Goal: Task Accomplishment & Management: Manage account settings

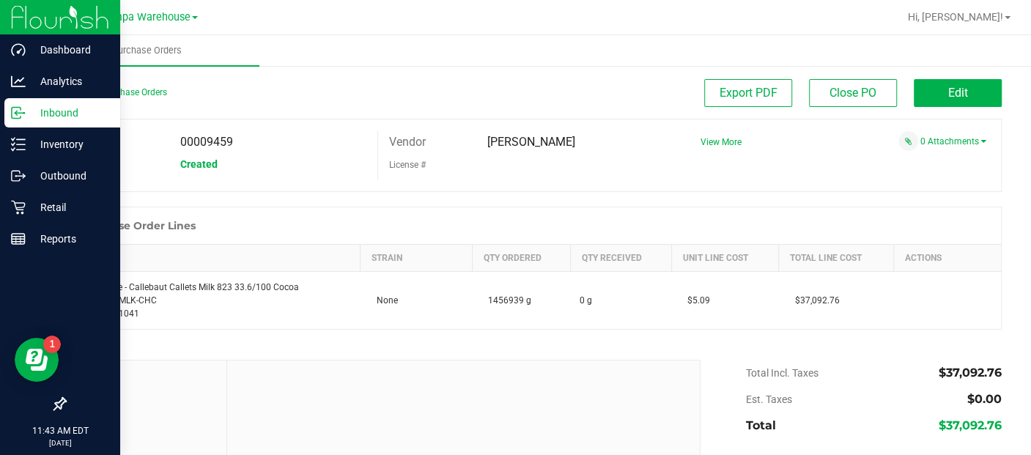
click at [59, 110] on p "Inbound" at bounding box center [70, 113] width 88 height 18
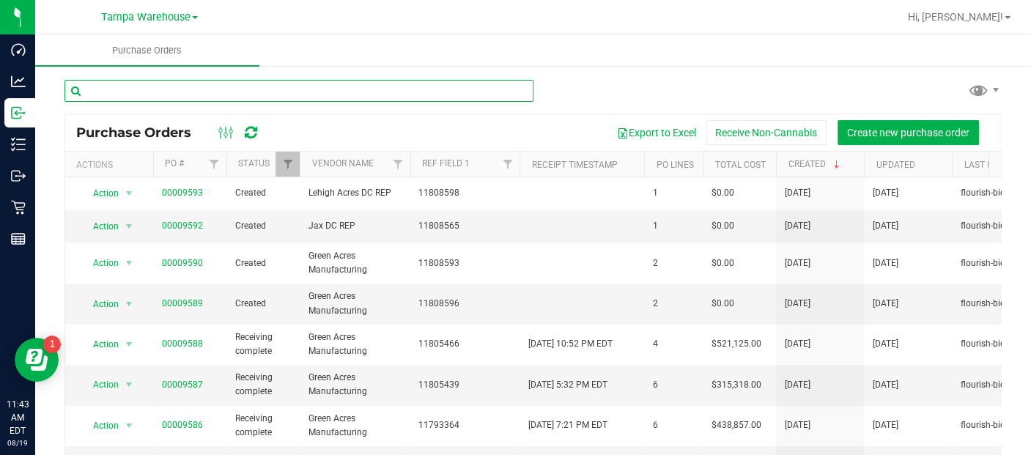
click at [218, 87] on input "text" at bounding box center [298, 91] width 469 height 22
drag, startPoint x: 212, startPoint y: 89, endPoint x: 149, endPoint y: 89, distance: 63.7
click at [149, 89] on input "text" at bounding box center [298, 91] width 469 height 22
click at [129, 93] on input "text" at bounding box center [298, 91] width 469 height 22
click at [179, 88] on input "text" at bounding box center [298, 91] width 469 height 22
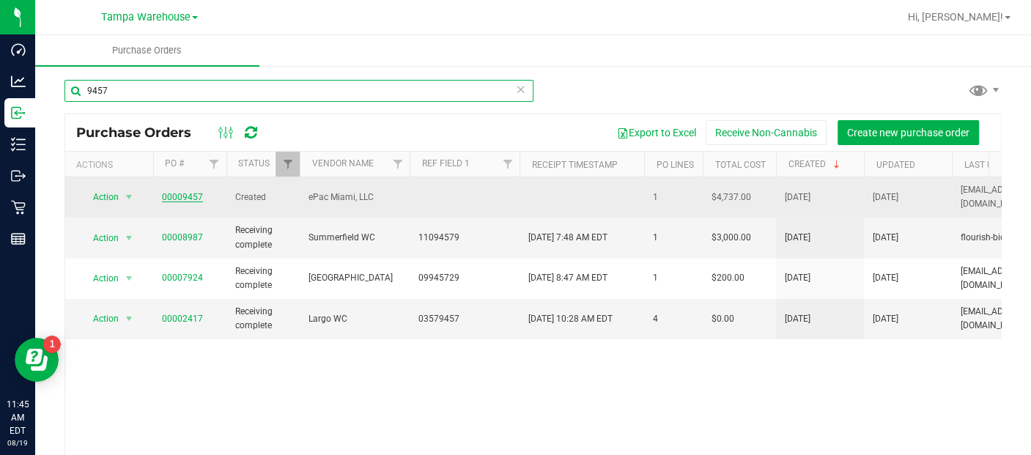
type input "9457"
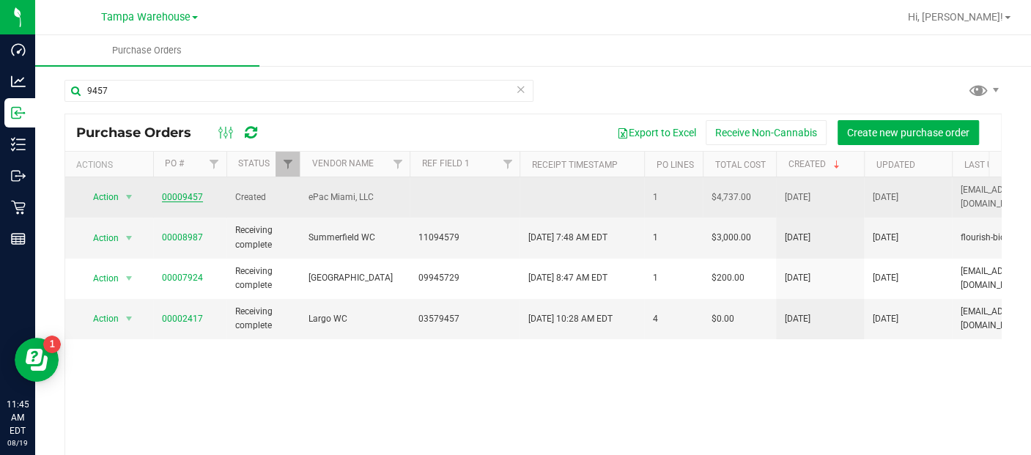
click at [179, 192] on link "00009457" at bounding box center [182, 197] width 41 height 10
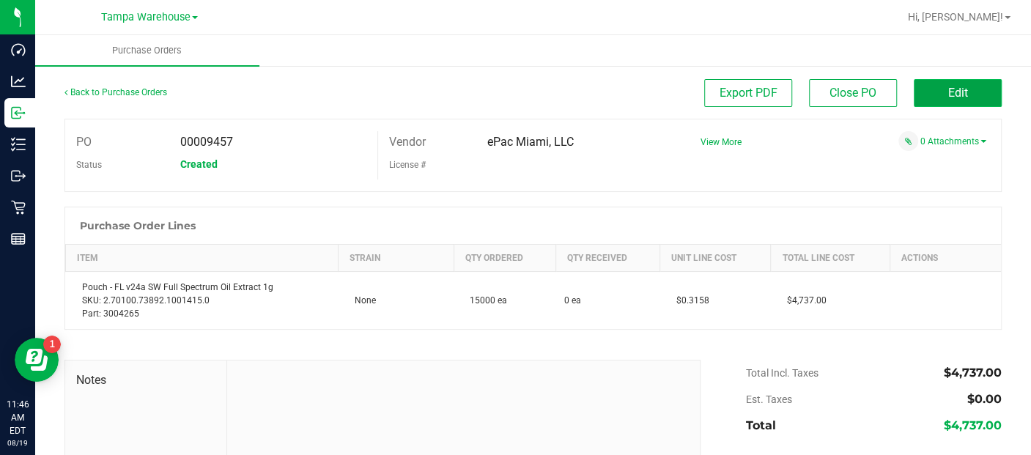
click at [921, 93] on button "Edit" at bounding box center [957, 93] width 88 height 28
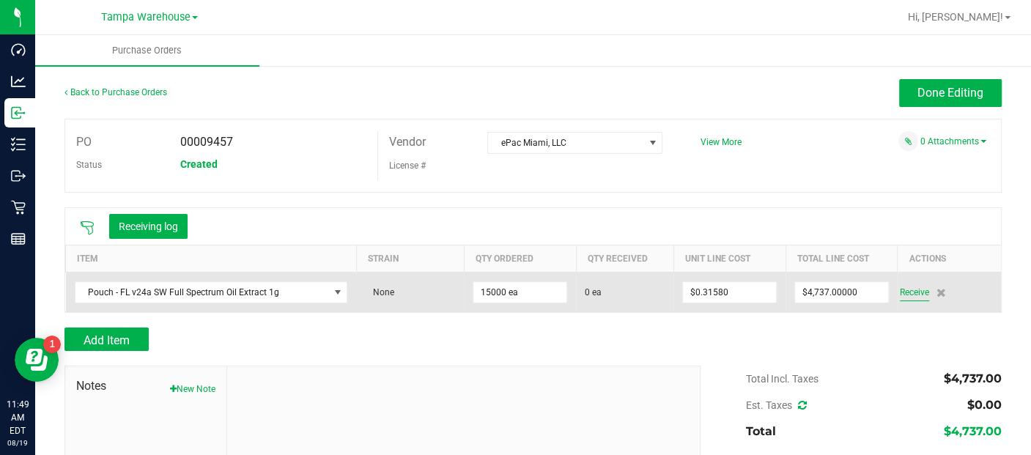
click at [906, 291] on span "Receive" at bounding box center [913, 292] width 29 height 18
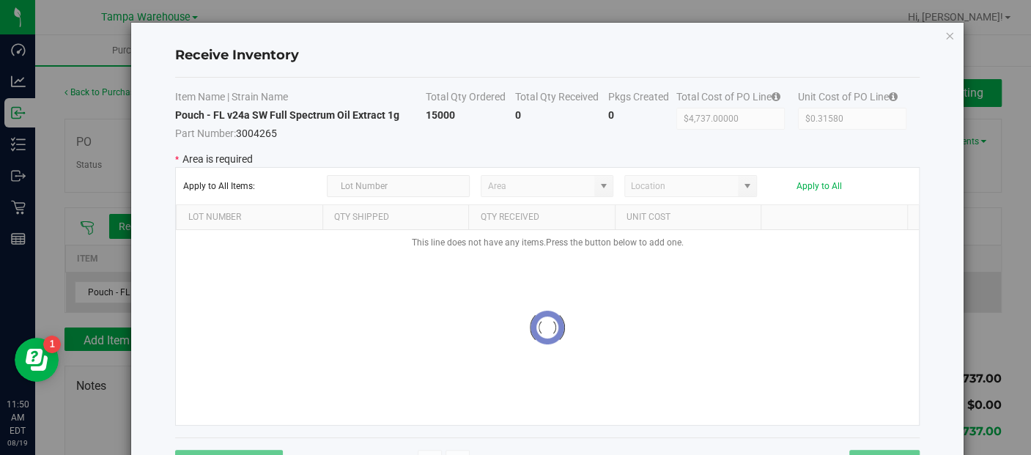
type input "State Pantry 1"
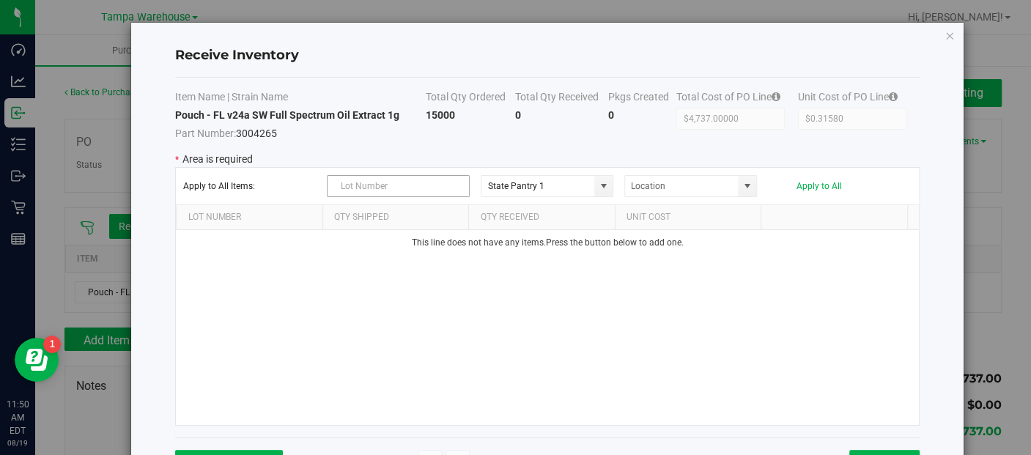
scroll to position [52, 0]
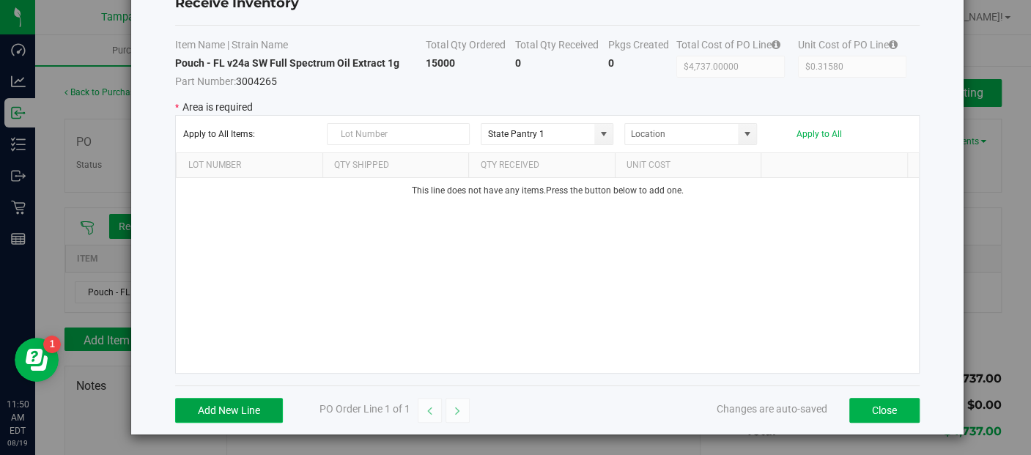
click at [230, 409] on button "Add New Line" at bounding box center [229, 410] width 108 height 25
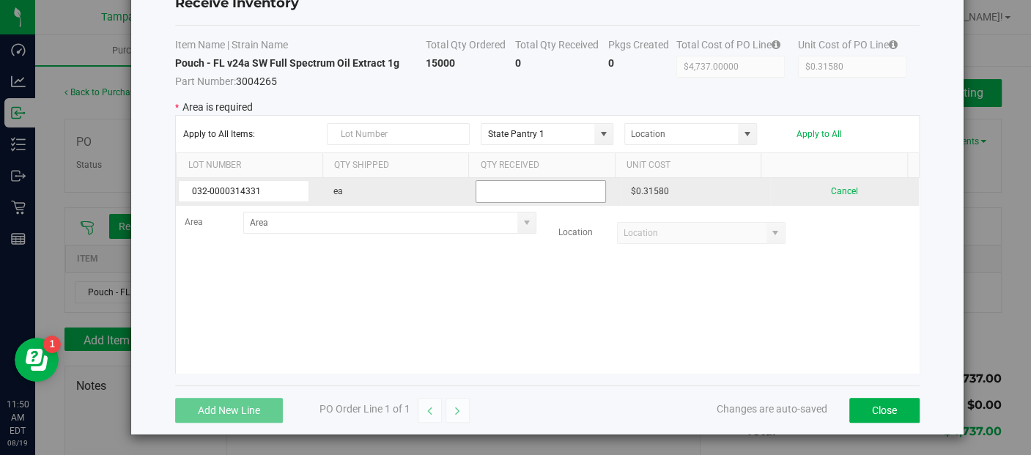
type input "032-0000314331"
click at [493, 193] on input "text" at bounding box center [540, 191] width 131 height 23
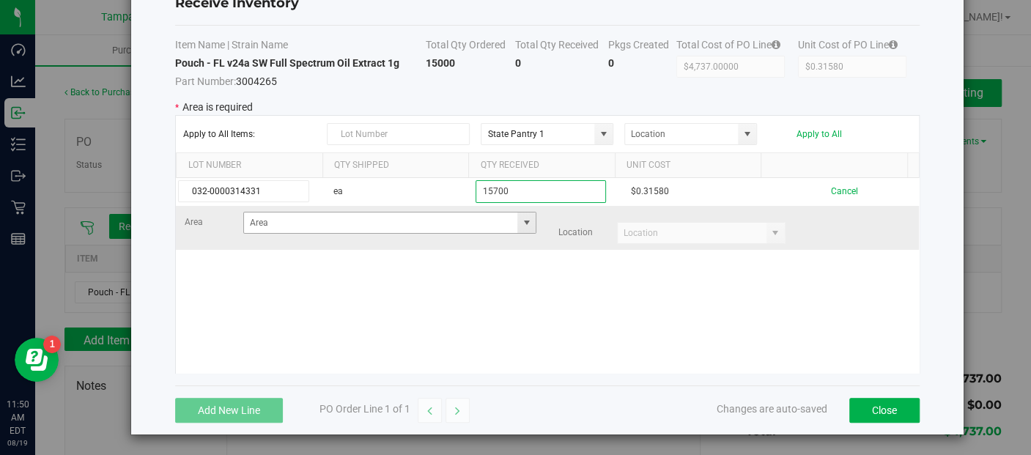
click at [520, 218] on span at bounding box center [526, 223] width 12 height 12
type input "15700"
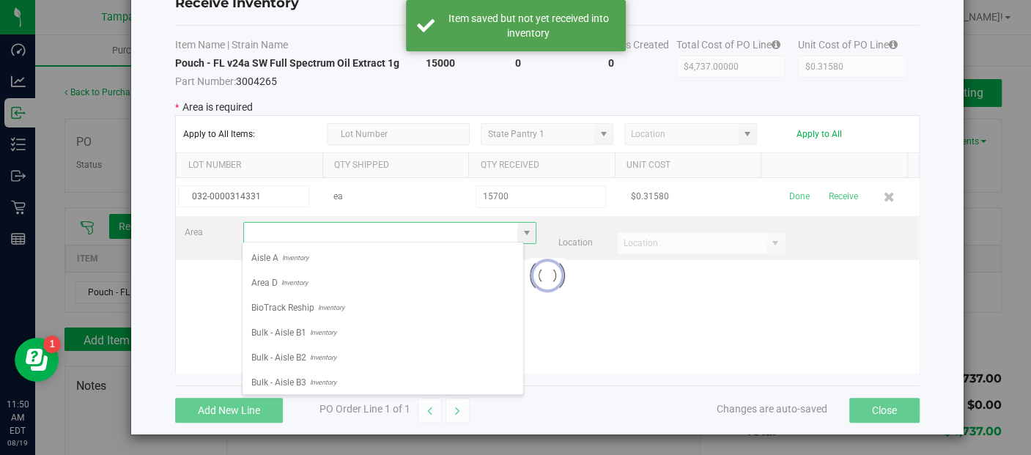
scroll to position [21, 281]
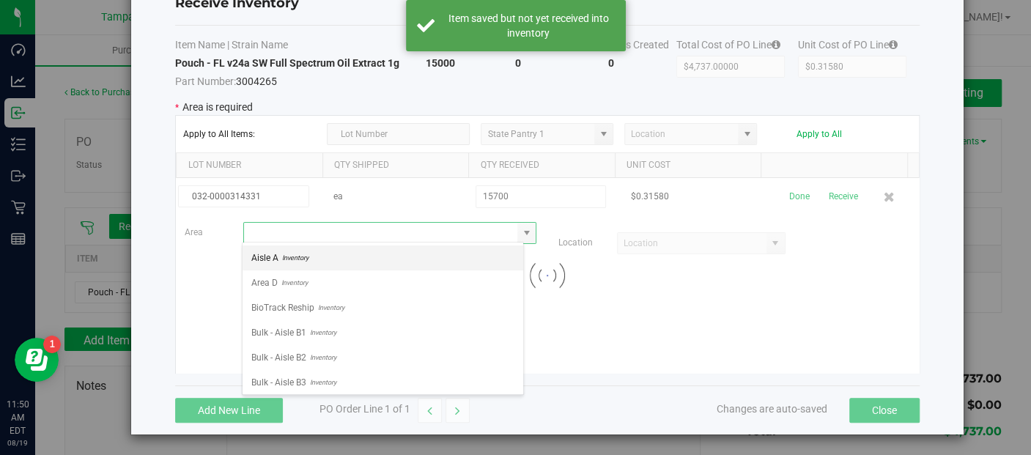
click at [347, 261] on li "Aisle A Inventory" at bounding box center [382, 257] width 281 height 25
type input "Aisle A"
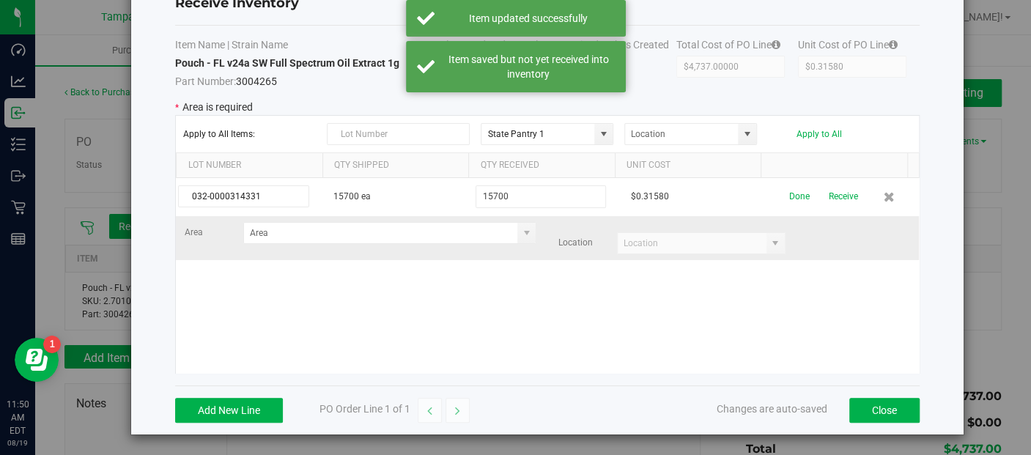
click at [754, 237] on kendo-combobox at bounding box center [701, 243] width 168 height 22
click at [520, 231] on span at bounding box center [526, 233] width 12 height 12
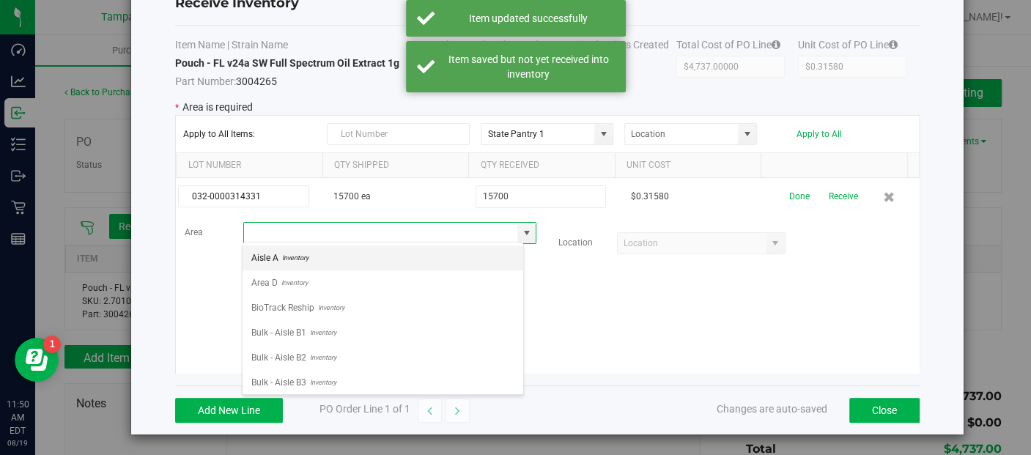
click at [326, 264] on li "Aisle A Inventory" at bounding box center [382, 257] width 281 height 25
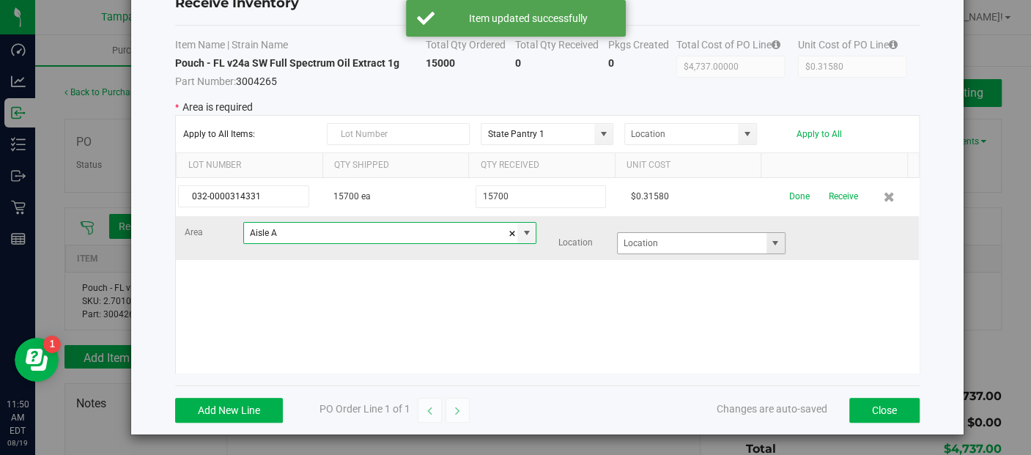
click at [769, 246] on span at bounding box center [775, 243] width 12 height 12
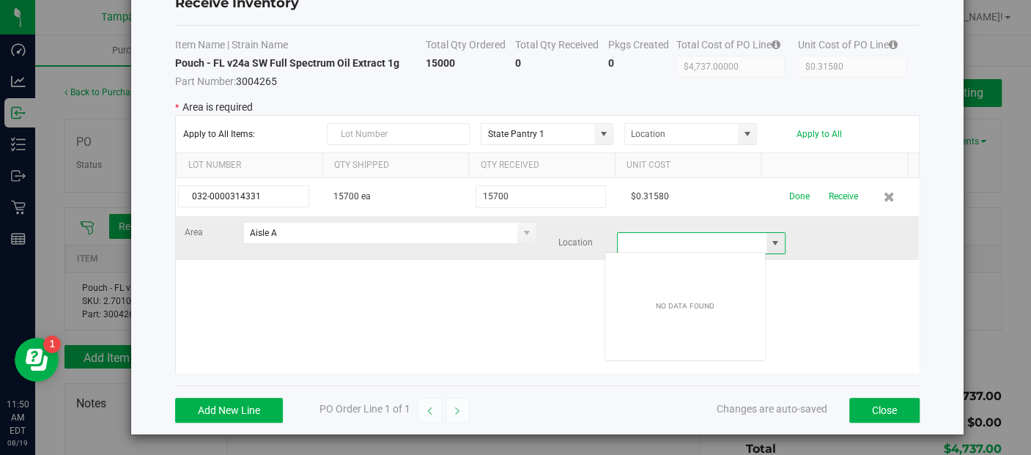
scroll to position [21, 161]
click at [769, 240] on span at bounding box center [775, 243] width 12 height 12
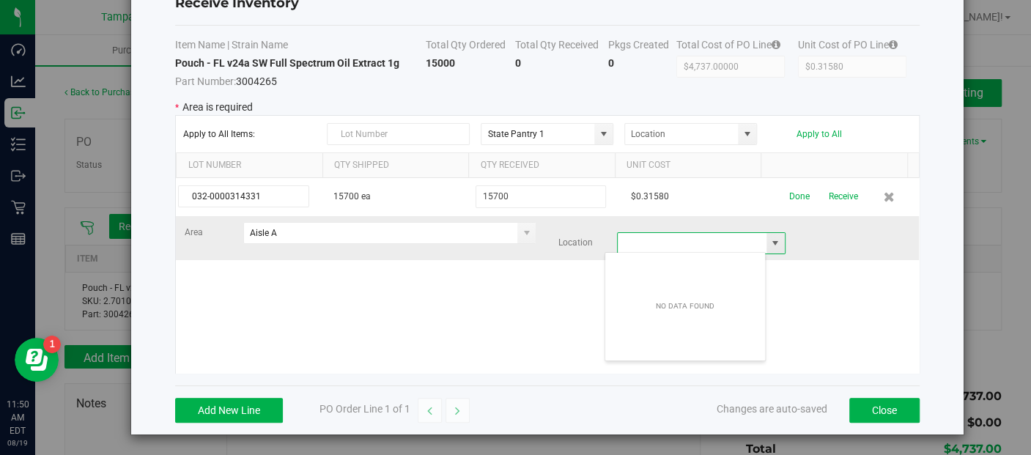
click at [769, 240] on span at bounding box center [775, 243] width 12 height 12
drag, startPoint x: 759, startPoint y: 240, endPoint x: 546, endPoint y: 240, distance: 213.2
click at [558, 240] on div "Location" at bounding box center [671, 243] width 227 height 22
click at [520, 225] on span at bounding box center [526, 233] width 18 height 21
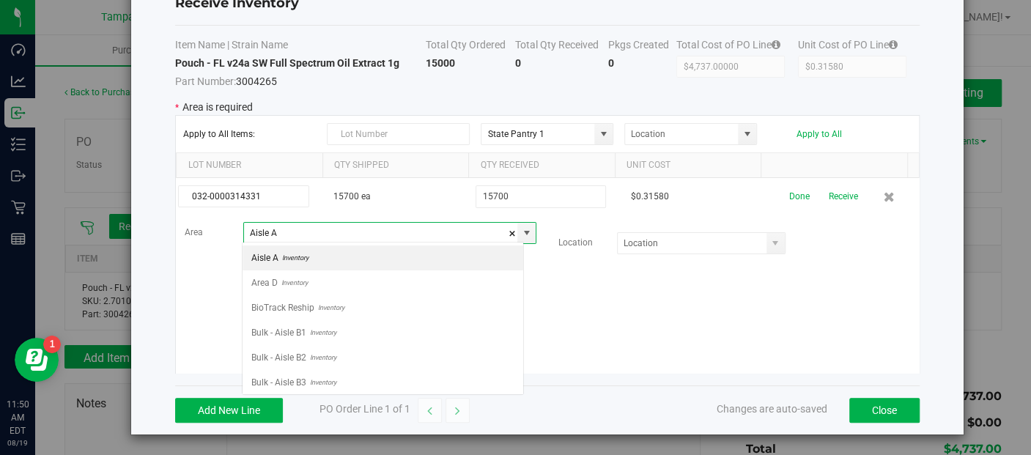
scroll to position [21, 281]
click at [335, 278] on li "Area D Inventory" at bounding box center [382, 282] width 281 height 25
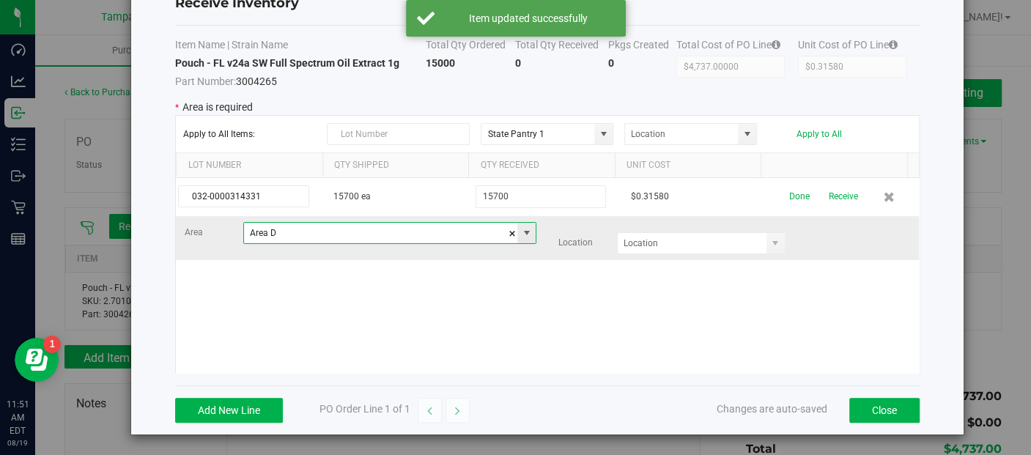
click at [520, 227] on span at bounding box center [526, 233] width 12 height 12
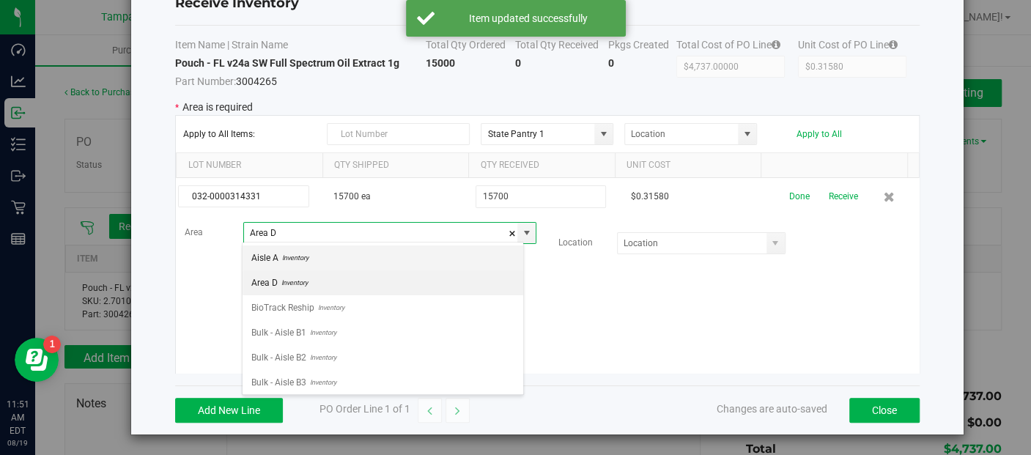
click at [311, 260] on li "Aisle A Inventory" at bounding box center [382, 257] width 281 height 25
type input "Aisle A"
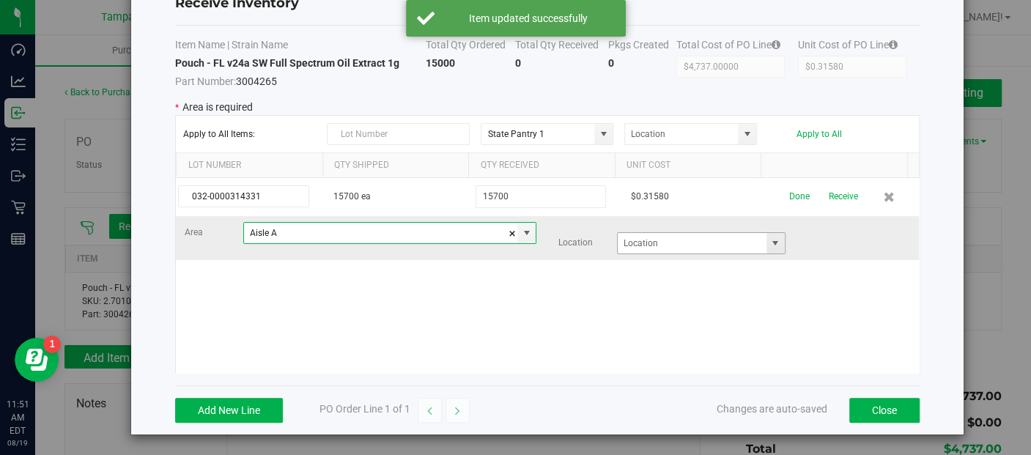
click at [769, 245] on span at bounding box center [775, 243] width 12 height 12
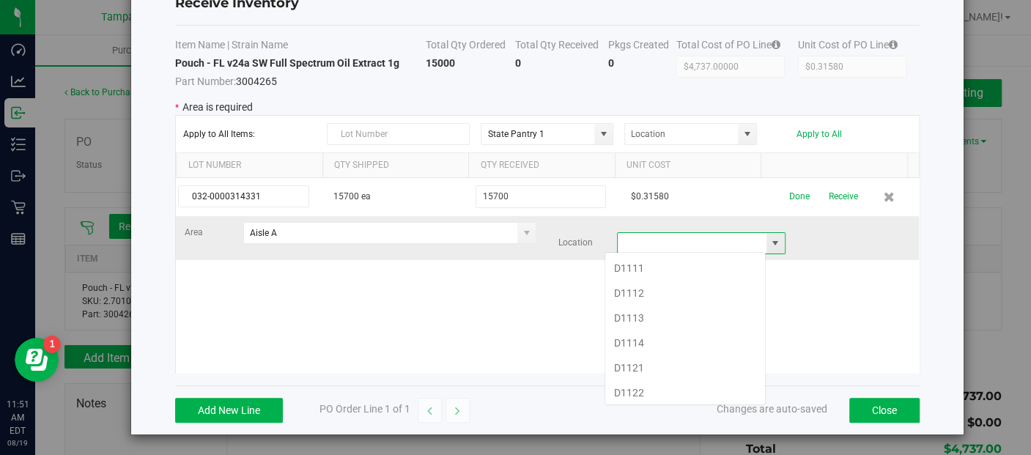
scroll to position [21, 161]
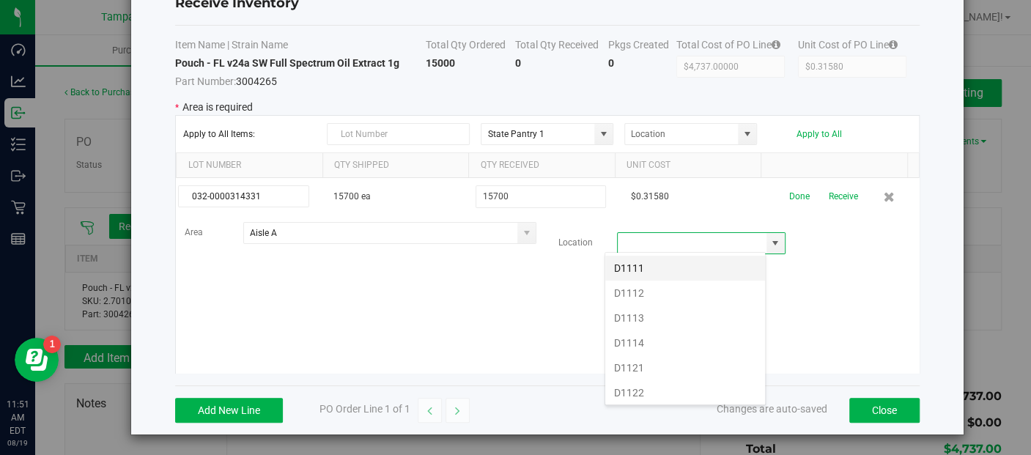
click at [725, 276] on li "D1111" at bounding box center [685, 268] width 160 height 25
type input "D1111"
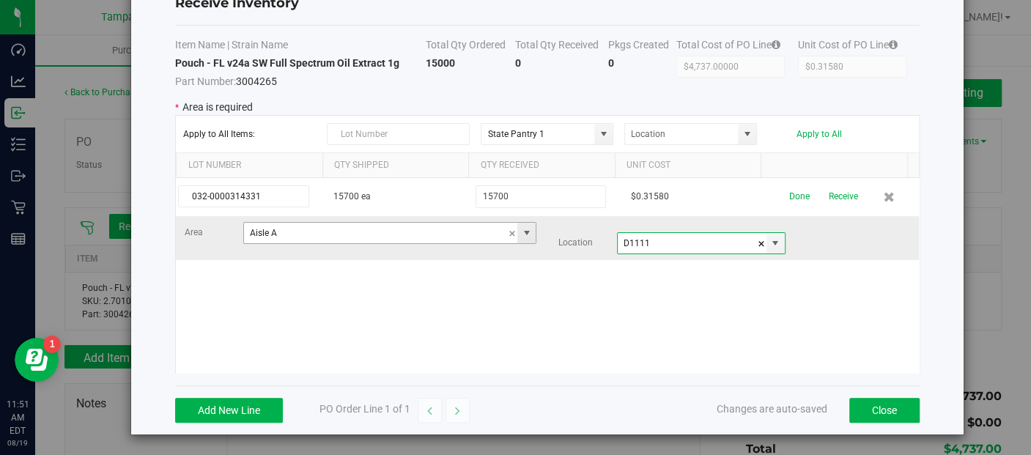
click at [520, 229] on span at bounding box center [526, 233] width 12 height 12
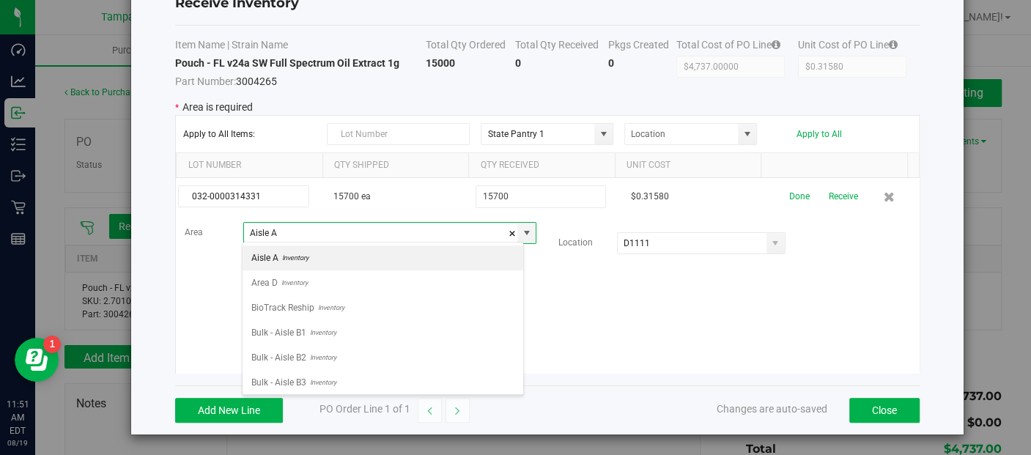
scroll to position [21, 281]
click at [318, 352] on span "Inventory" at bounding box center [321, 357] width 30 height 22
type input "Bulk - Aisle B2"
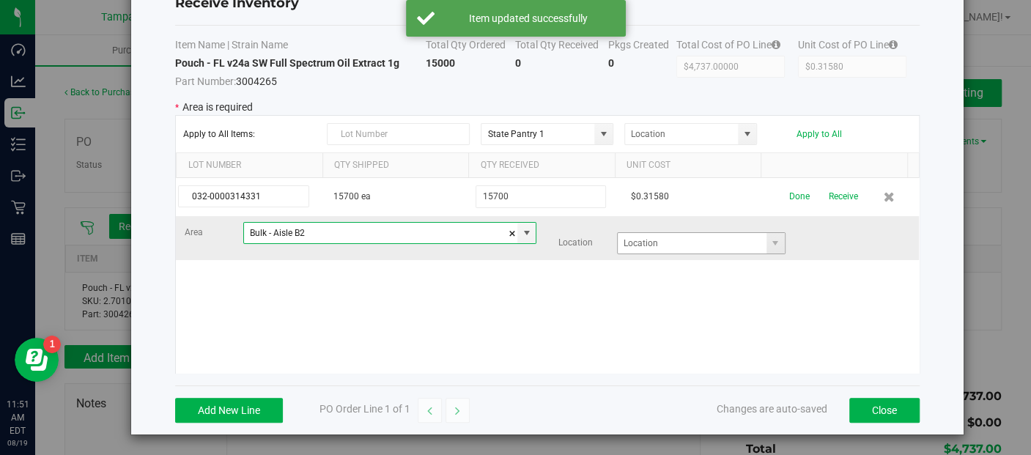
click at [766, 248] on span at bounding box center [775, 243] width 18 height 21
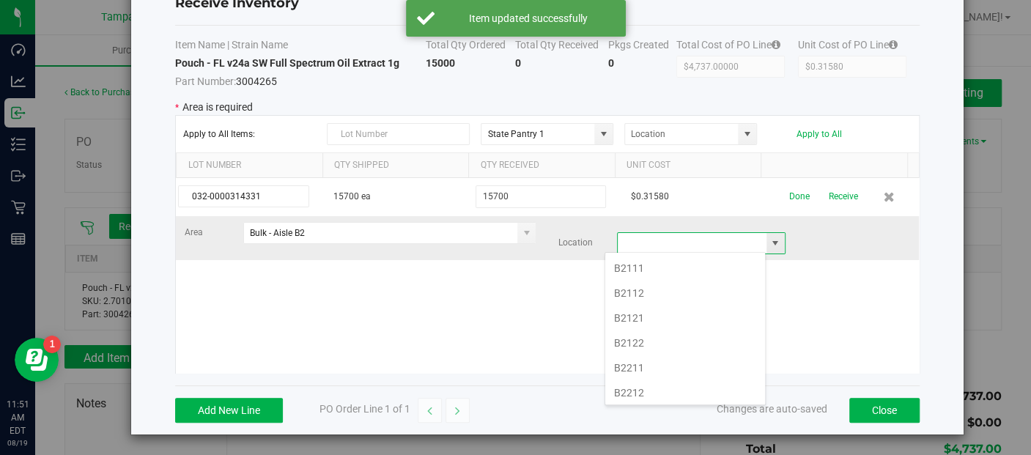
scroll to position [21, 161]
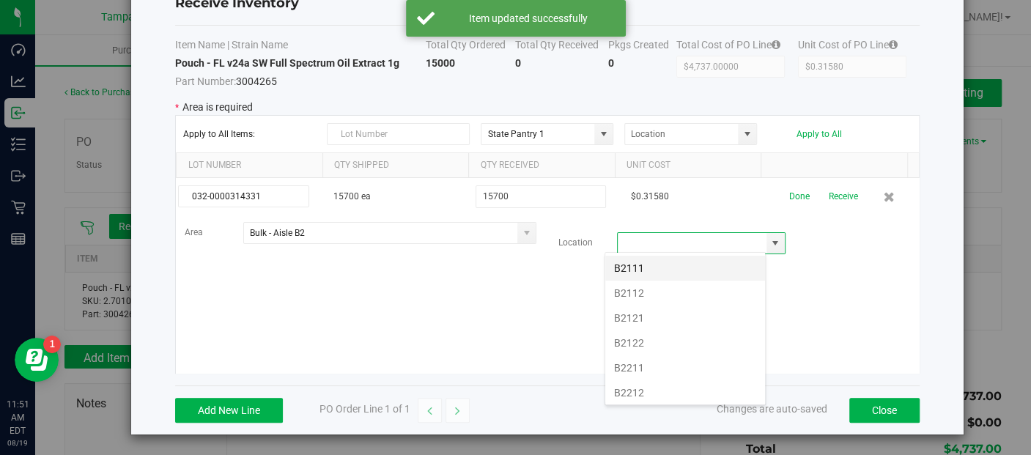
click at [692, 270] on li "B2111" at bounding box center [685, 268] width 160 height 25
type input "B2111"
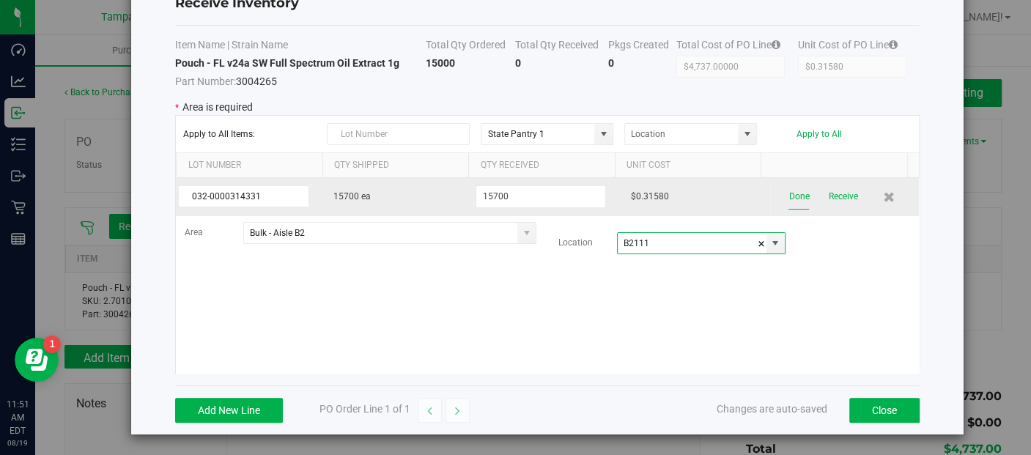
click at [788, 199] on button "Done" at bounding box center [798, 197] width 21 height 26
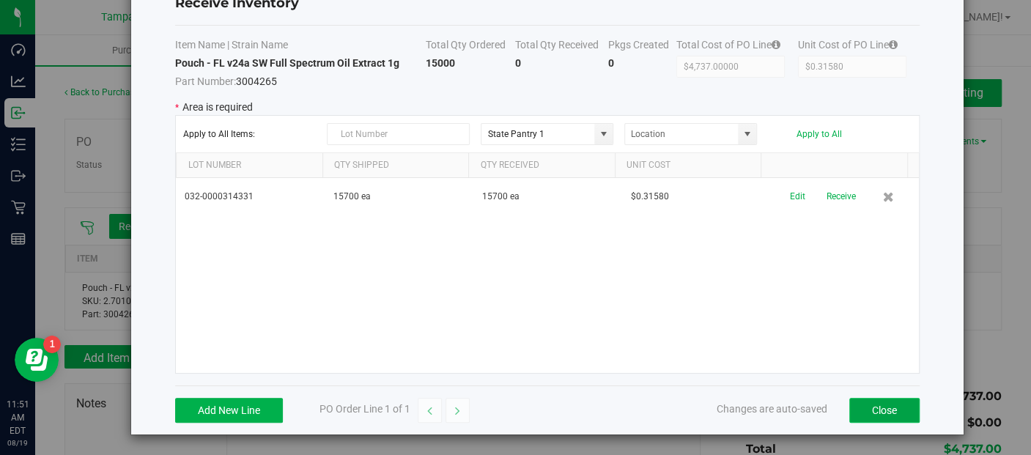
click at [870, 401] on button "Close" at bounding box center [884, 410] width 70 height 25
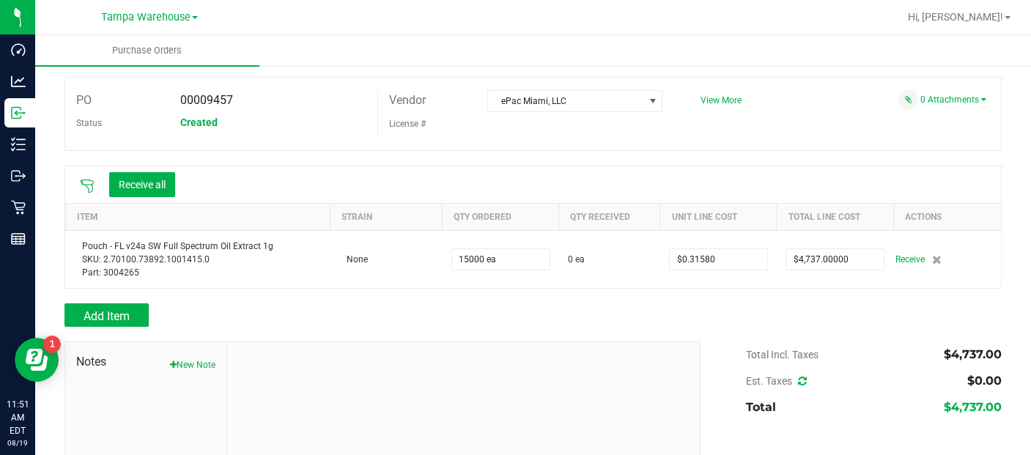
scroll to position [40, 0]
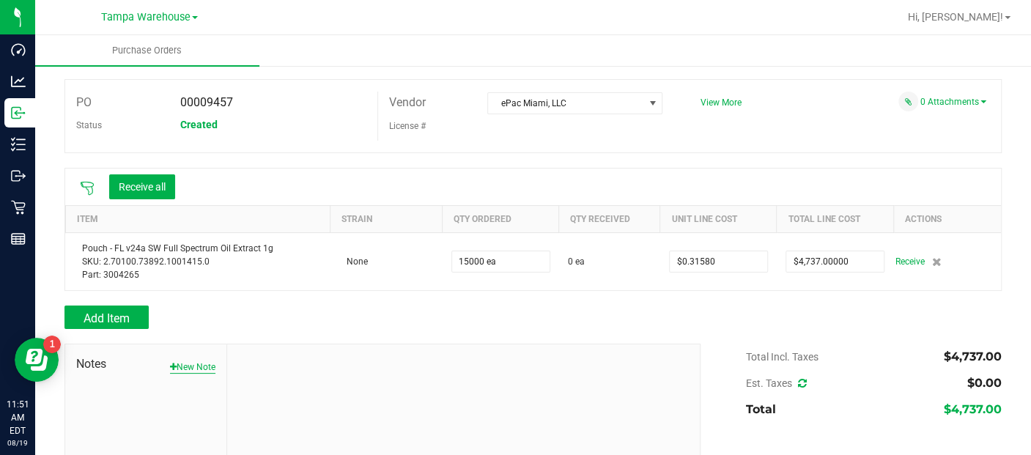
click at [207, 363] on button "New Note" at bounding box center [192, 366] width 45 height 13
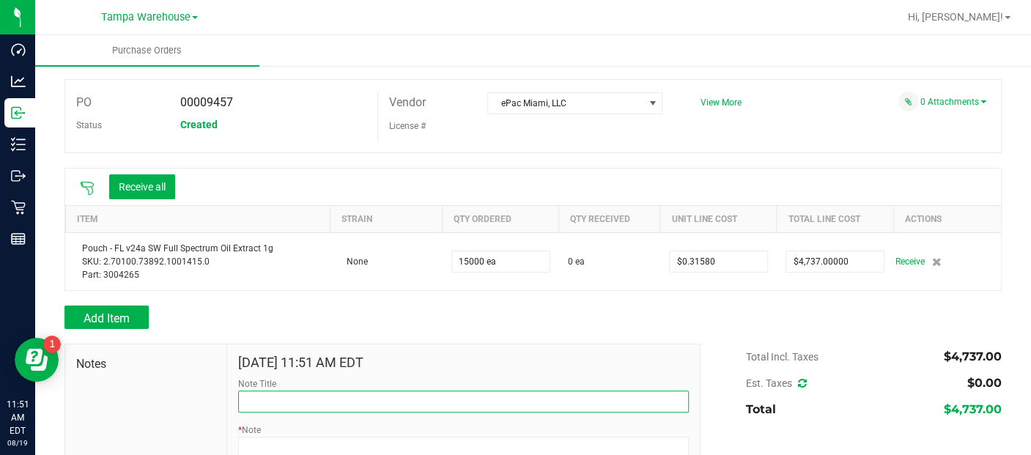
click at [274, 398] on input "Note Title" at bounding box center [463, 401] width 450 height 22
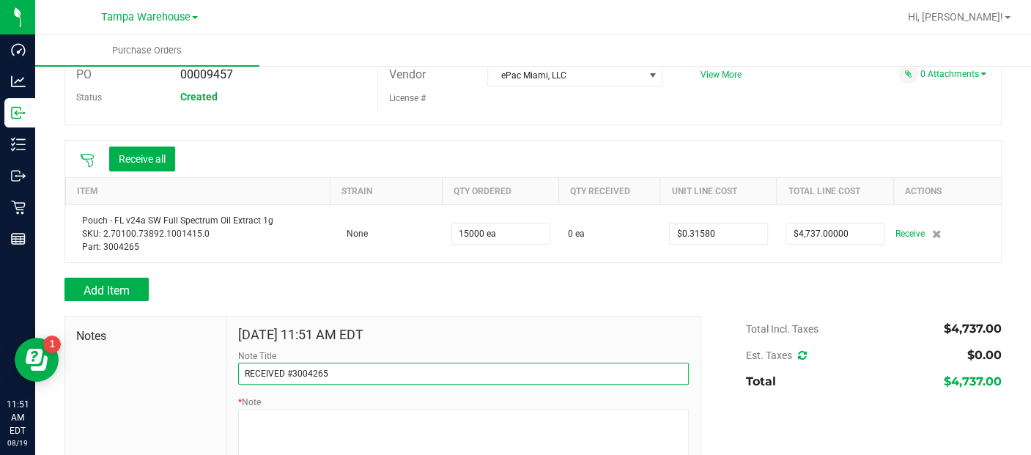
scroll to position [69, 0]
type input "RECEIVED #3004265"
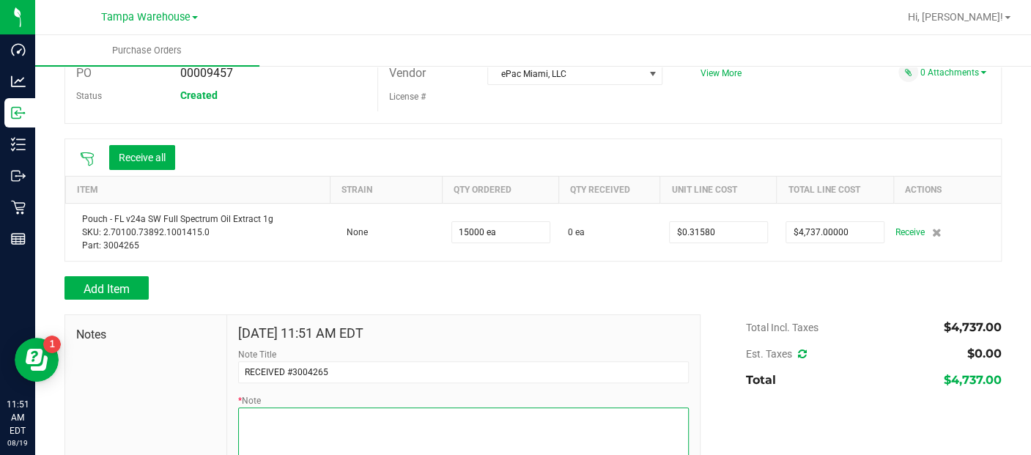
click at [267, 420] on textarea "* Note" at bounding box center [463, 436] width 450 height 59
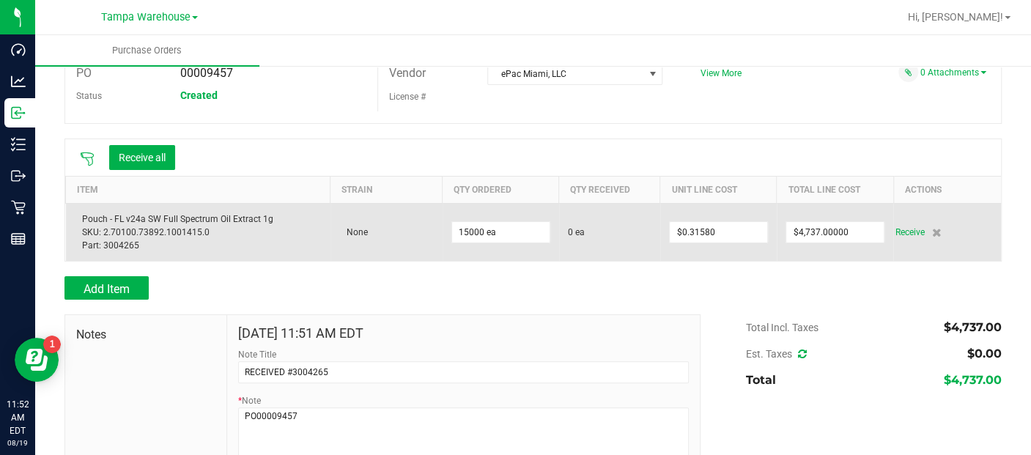
click at [86, 223] on div "Pouch - FL v24a SW Full Spectrum Oil Extract 1g SKU: 2.70100.73892.1001415.0 Pa…" at bounding box center [198, 232] width 247 height 40
drag, startPoint x: 148, startPoint y: 245, endPoint x: 82, endPoint y: 217, distance: 71.8
click at [82, 217] on div "Pouch - FL v24a SW Full Spectrum Oil Extract 1g SKU: 2.70100.73892.1001415.0 Pa…" at bounding box center [198, 232] width 247 height 40
copy div "Pouch - FL v24a SW Full Spectrum Oil Extract 1g SKU: 2.70100.73892.1001415.0 Pa…"
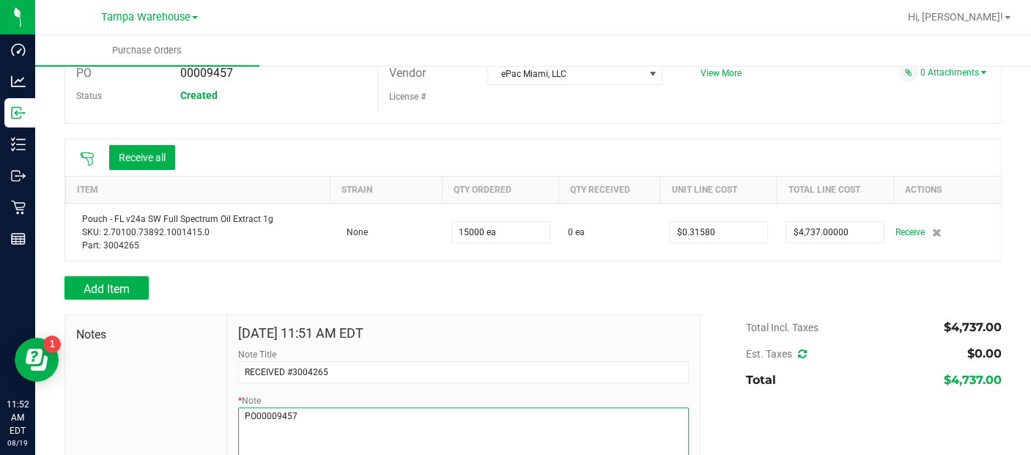
click at [259, 430] on textarea "* Note" at bounding box center [463, 436] width 450 height 59
paste textarea "Pouch - FL v24a SW Full Spectrum Oil Extract 1g SKU: 2.70100.73892.1001415.0 Pa…"
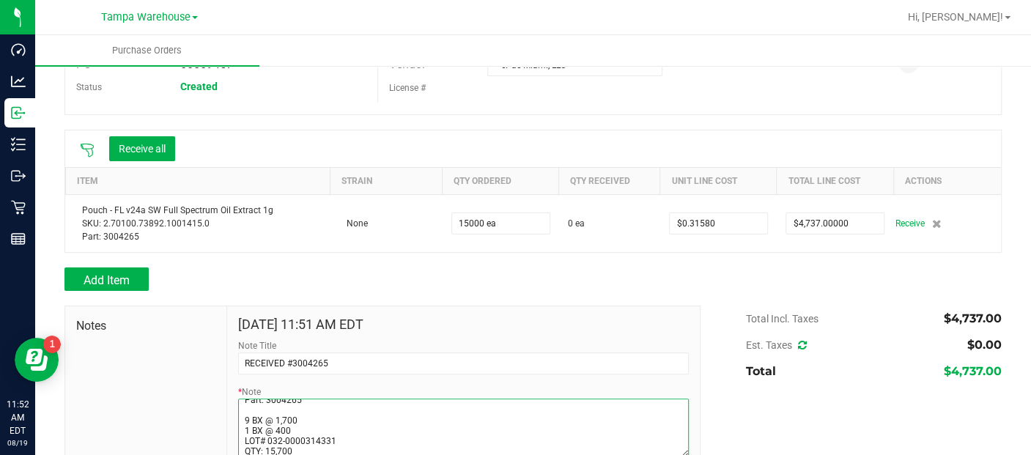
scroll to position [140, 0]
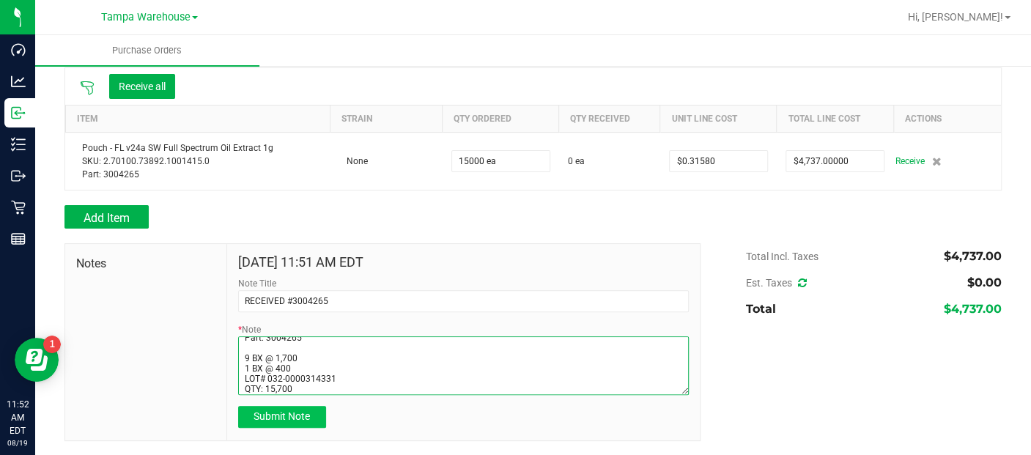
type textarea "PO00009457 Pouch - FL v24a SW Full Spectrum Oil Extract 1g SKU: 2.70100.73892.1…"
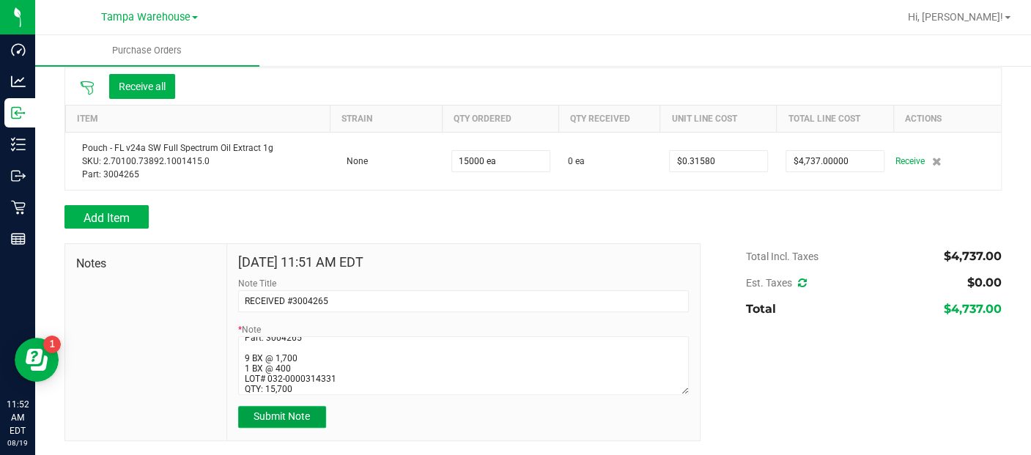
click at [272, 416] on span "Submit Note" at bounding box center [281, 416] width 56 height 12
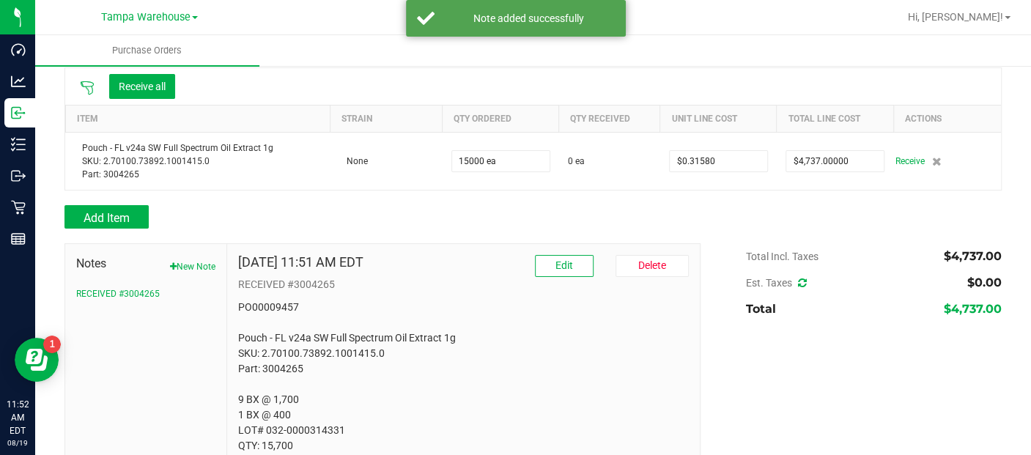
scroll to position [163, 0]
